Goal: Transaction & Acquisition: Purchase product/service

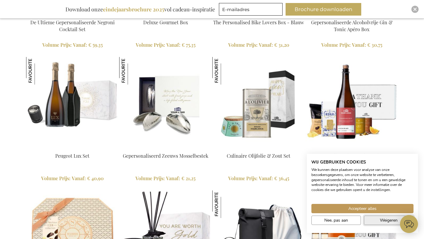
click at [390, 222] on span "Weigeren" at bounding box center [389, 220] width 18 height 6
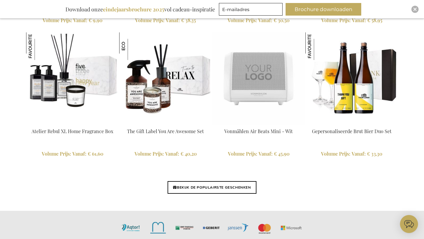
scroll to position [1395, 0]
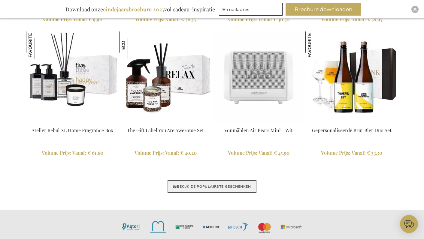
click at [215, 187] on link "BEKIJK DE POPULAIRSTE GESCHENKEN" at bounding box center [212, 187] width 89 height 13
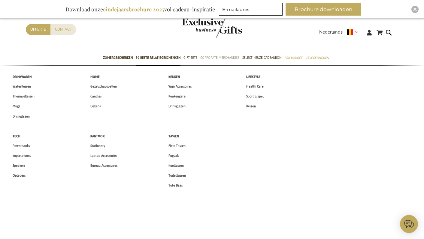
click at [221, 58] on span "Corporate Merchandise" at bounding box center [219, 58] width 39 height 6
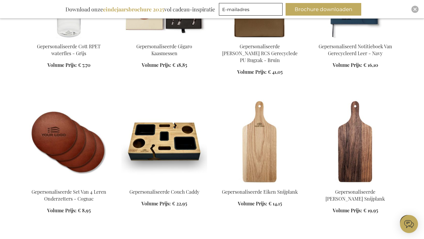
scroll to position [473, 0]
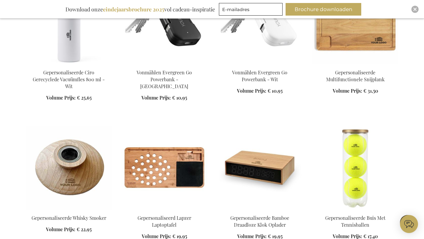
scroll to position [1717, 0]
